Goal: Information Seeking & Learning: Learn about a topic

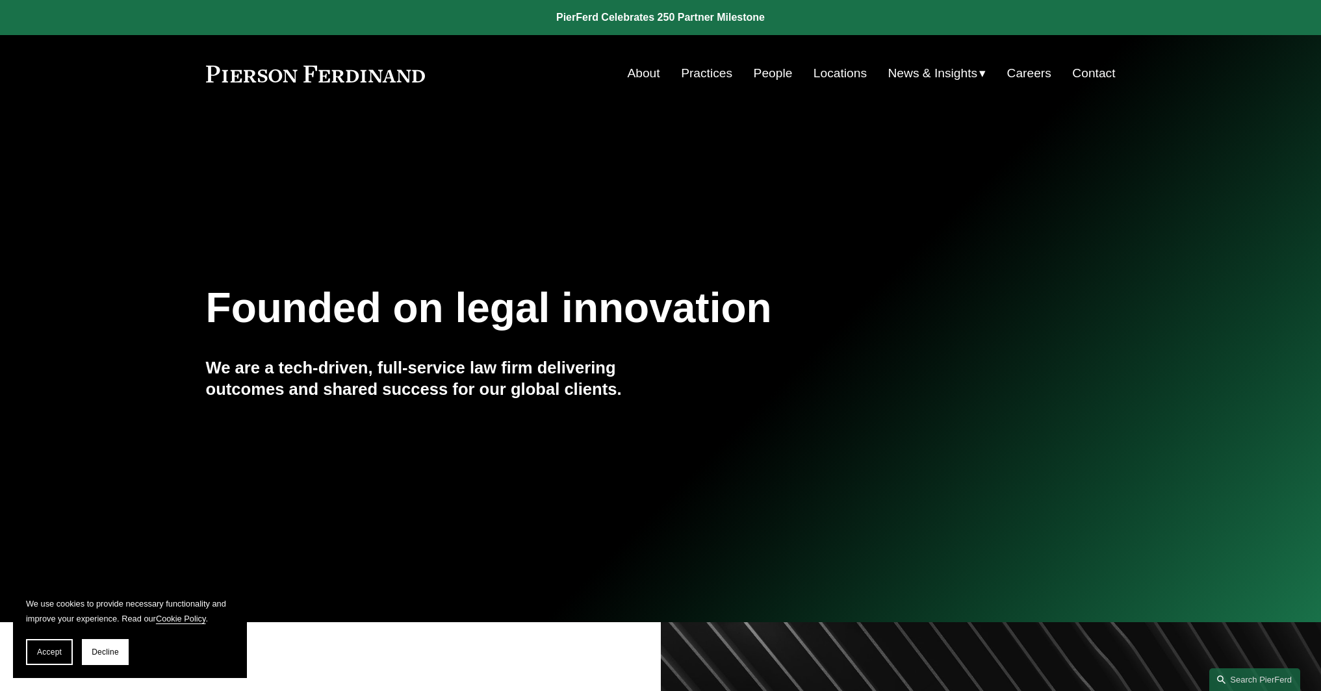
click at [646, 77] on link "About" at bounding box center [643, 73] width 32 height 25
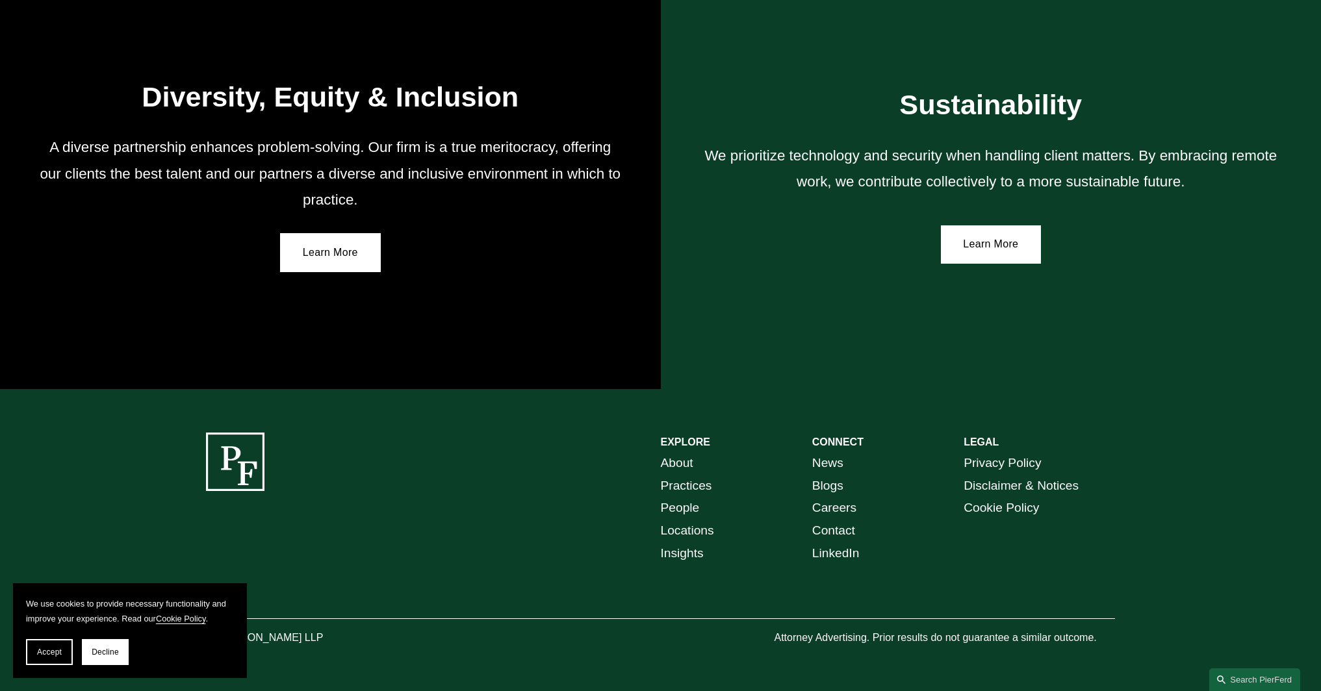
scroll to position [2346, 0]
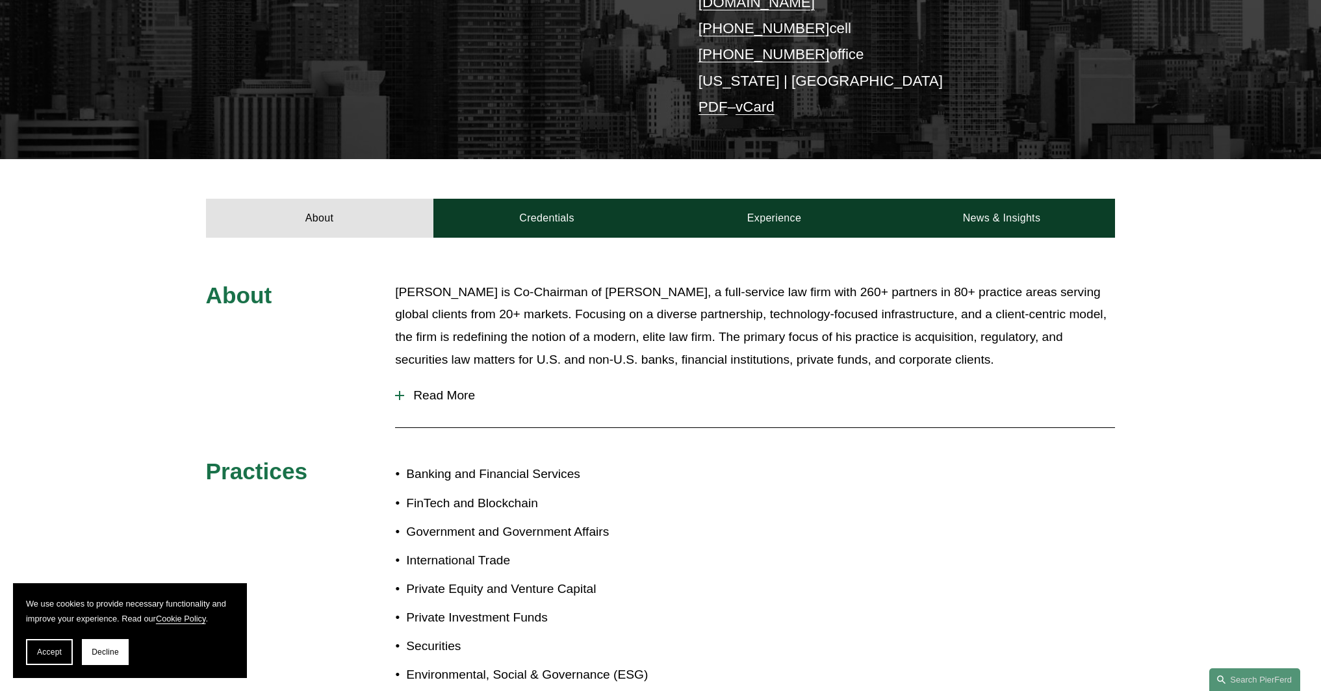
scroll to position [563, 0]
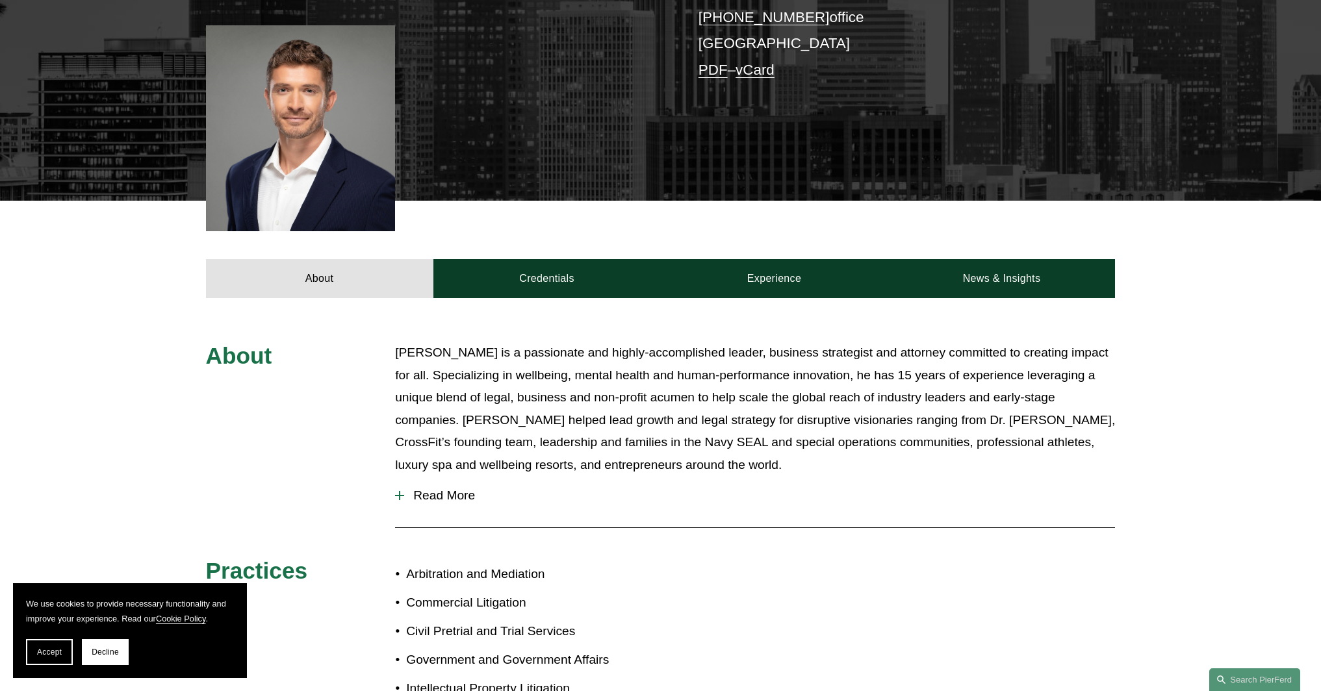
scroll to position [174, 0]
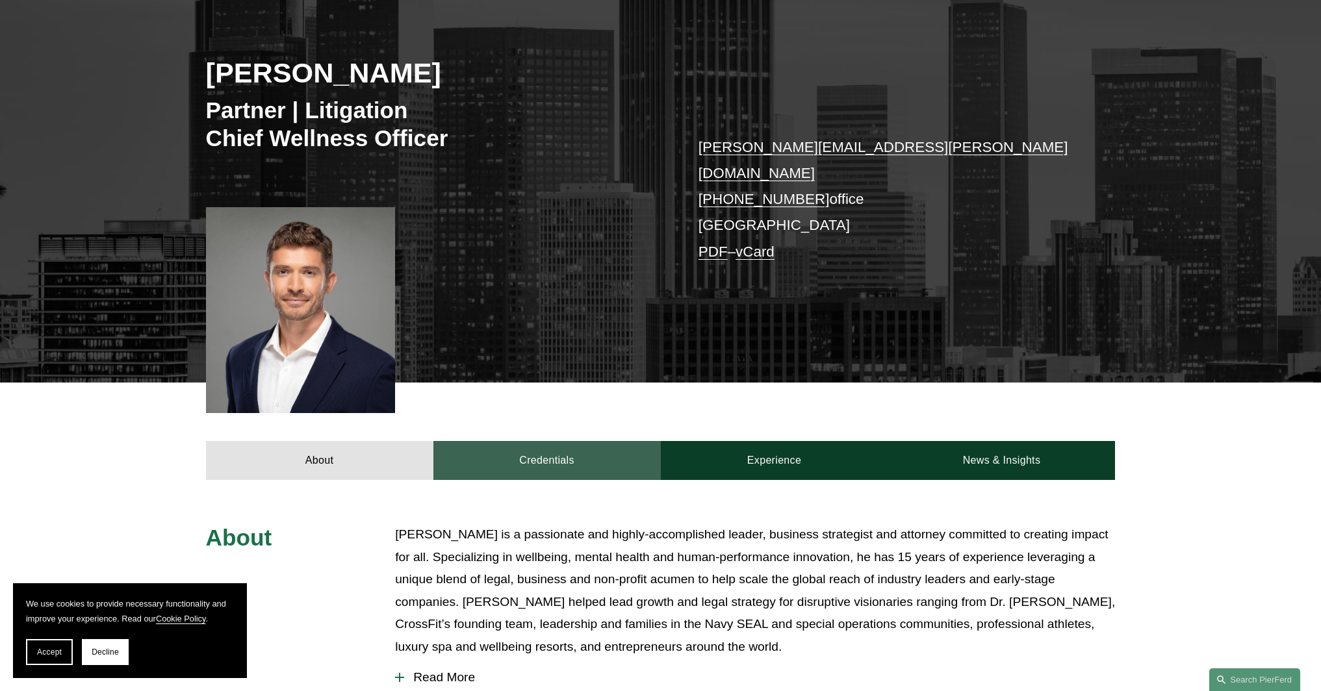
click at [574, 455] on link "Credentials" at bounding box center [546, 460] width 227 height 39
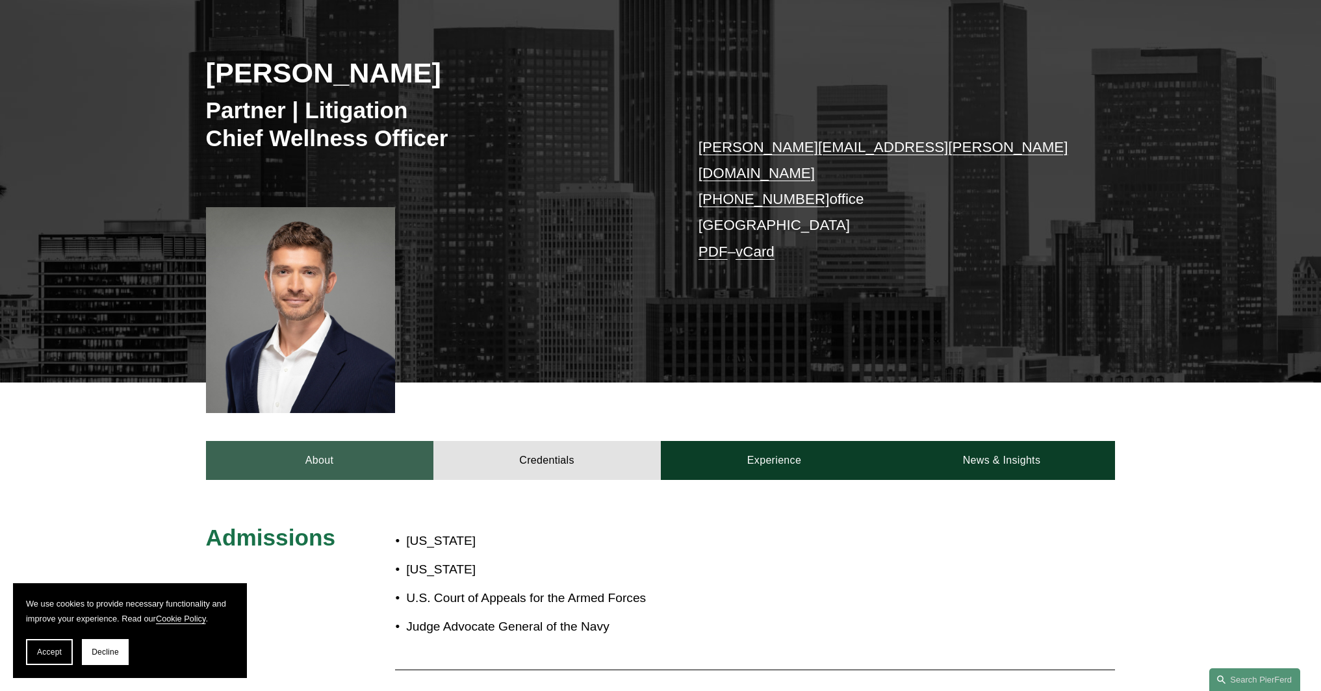
click at [322, 442] on link "About" at bounding box center [319, 460] width 227 height 39
